Goal: Information Seeking & Learning: Find specific fact

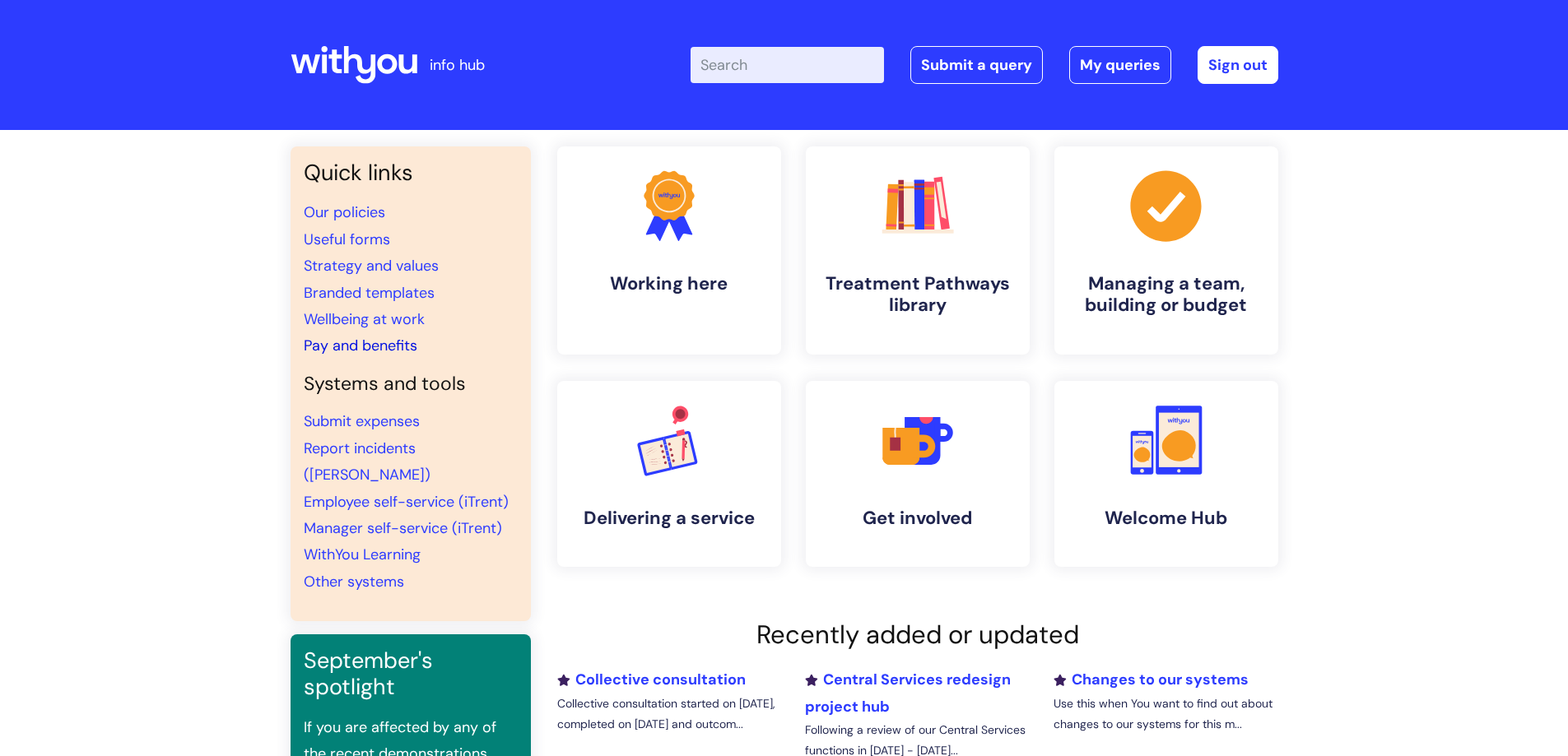
click at [359, 342] on link "Pay and benefits" at bounding box center [360, 345] width 114 height 20
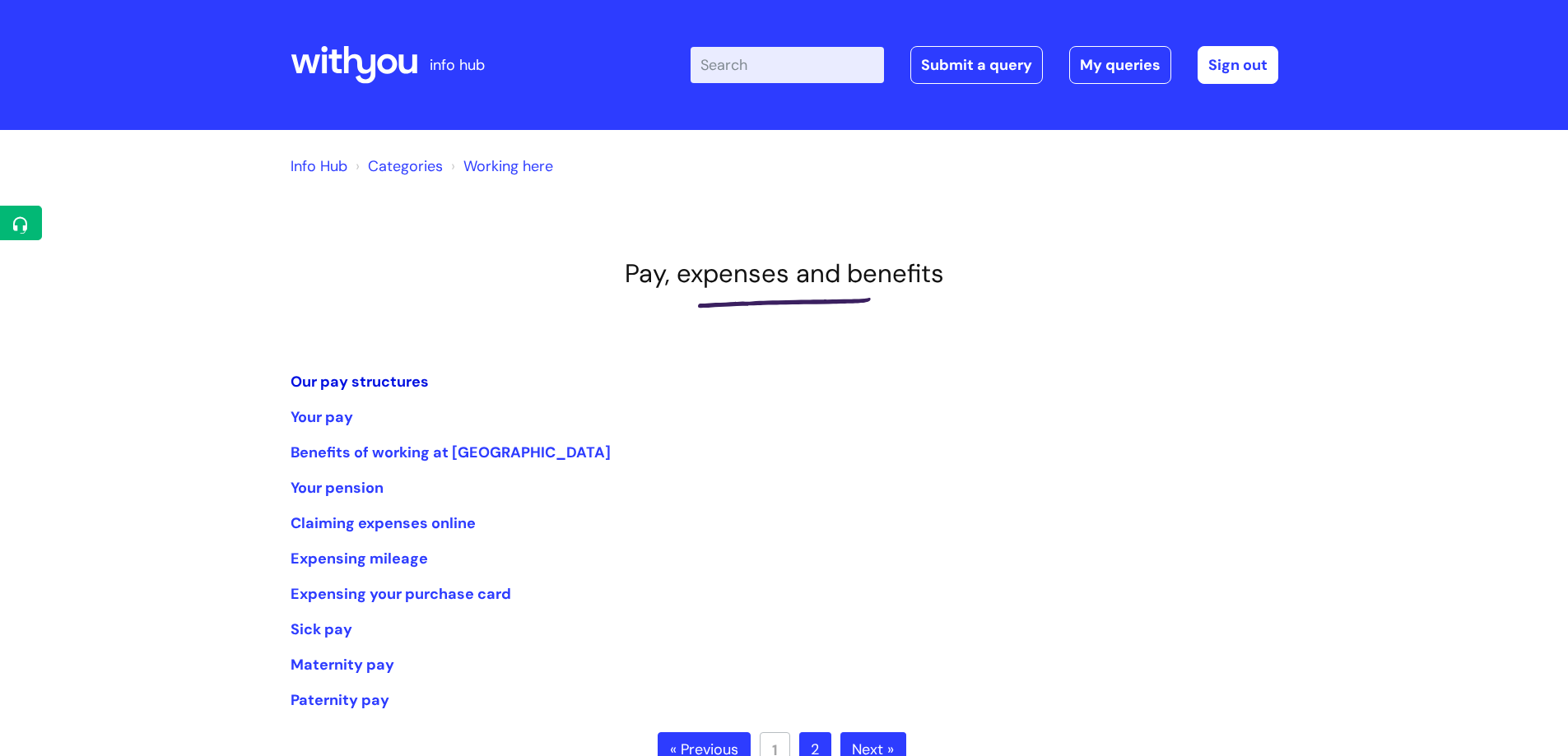
click at [361, 385] on link "Our pay structures" at bounding box center [359, 381] width 138 height 20
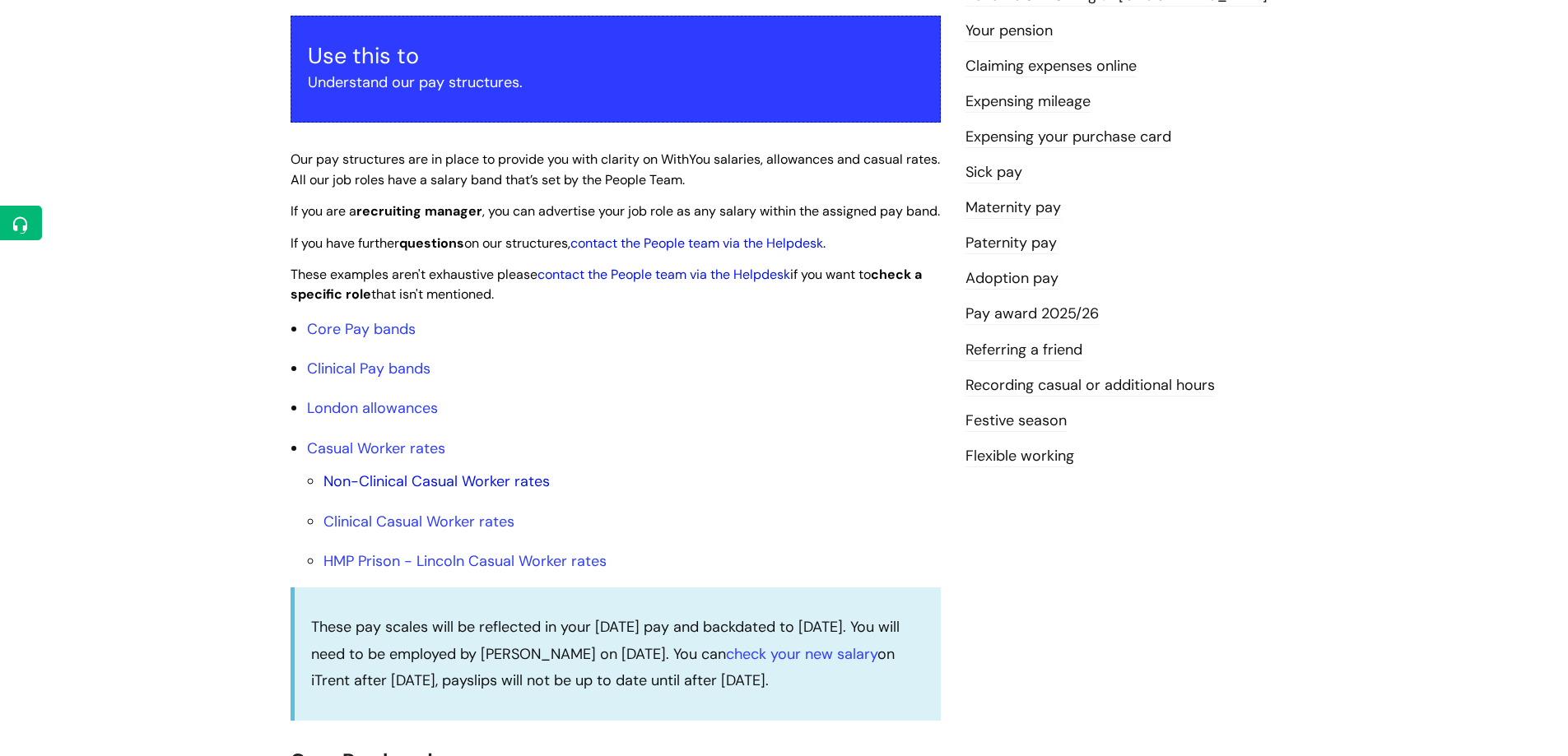
scroll to position [329, 0]
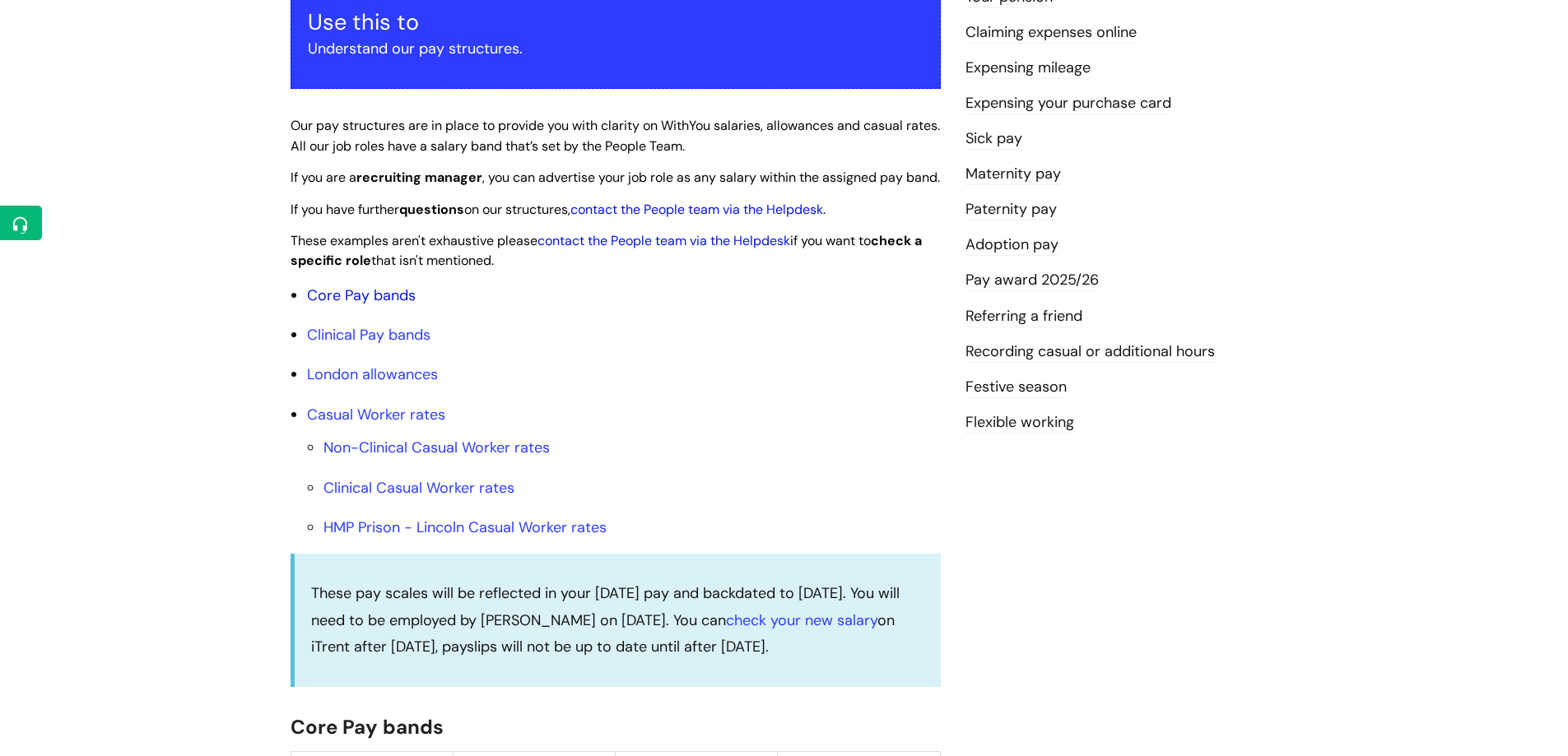
click at [382, 305] on link "Core Pay bands" at bounding box center [361, 295] width 108 height 20
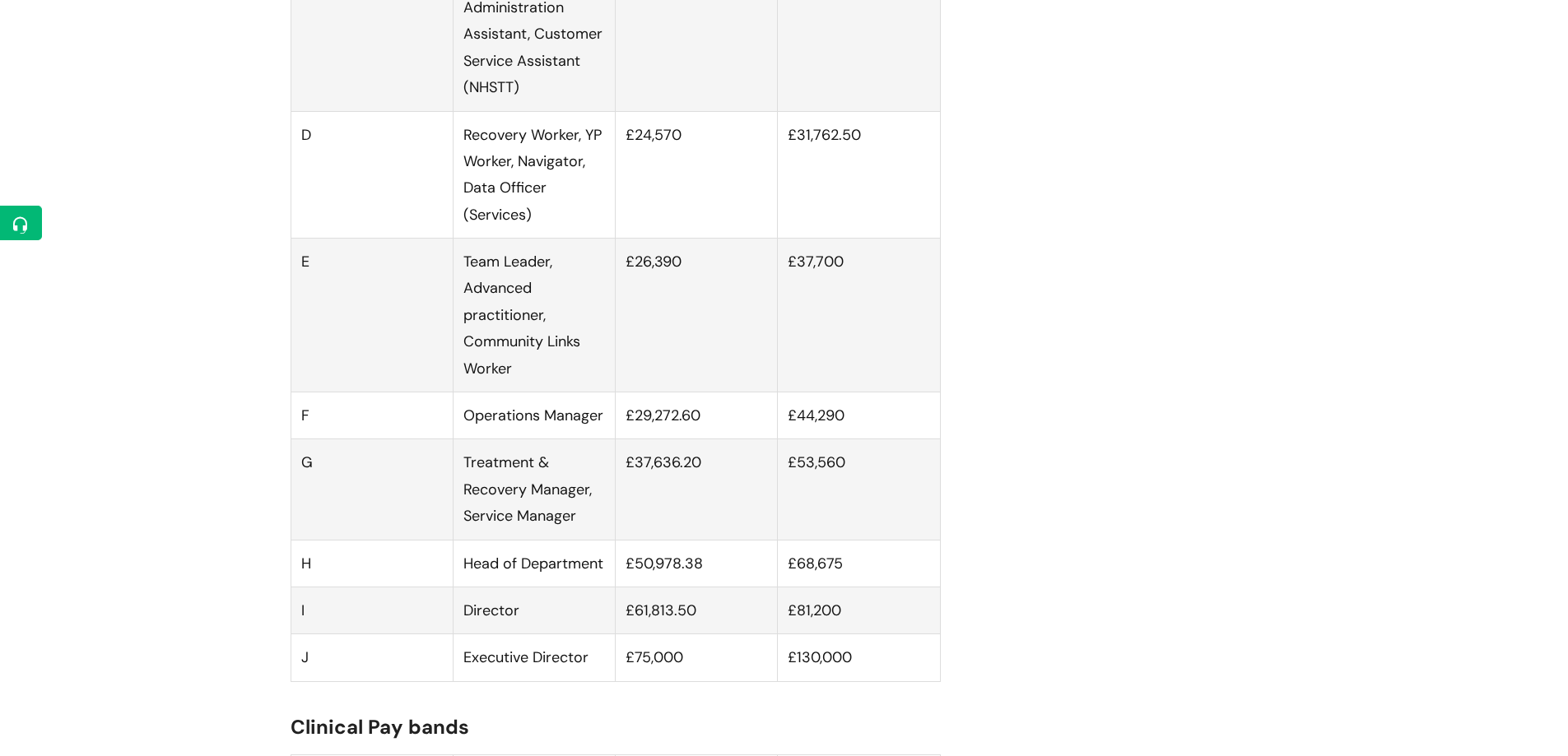
scroll to position [1316, 0]
